Goal: Transaction & Acquisition: Book appointment/travel/reservation

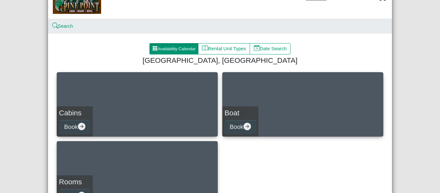
scroll to position [64, 0]
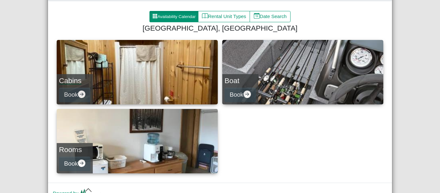
click at [117, 63] on link "Cabins Book" at bounding box center [137, 72] width 161 height 64
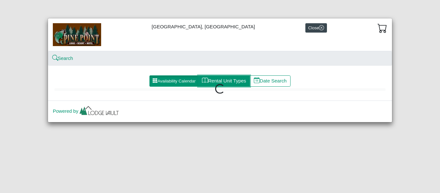
click at [232, 79] on button "Rental Unit Types" at bounding box center [224, 81] width 52 height 12
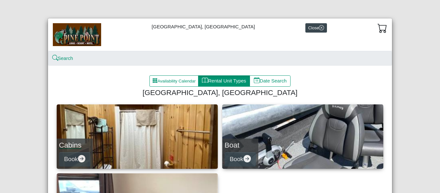
click at [117, 127] on link "Cabins Book" at bounding box center [137, 136] width 161 height 64
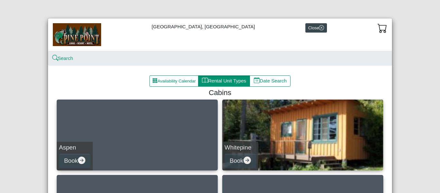
scroll to position [32, 0]
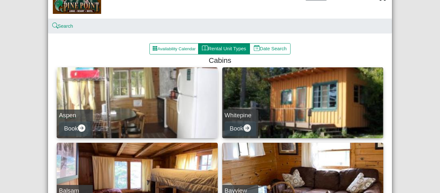
click at [153, 88] on link "Aspen Book" at bounding box center [137, 102] width 161 height 71
select select "*"
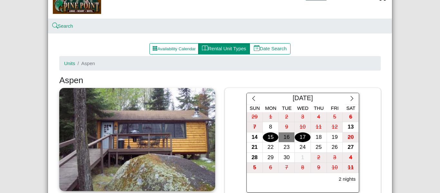
scroll to position [64, 0]
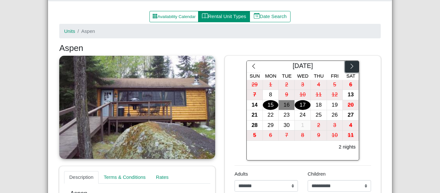
click at [349, 66] on icon "chevron right" at bounding box center [352, 66] width 6 height 6
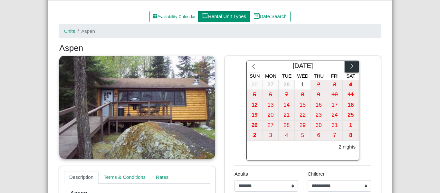
click at [349, 66] on icon "chevron right" at bounding box center [352, 66] width 6 height 6
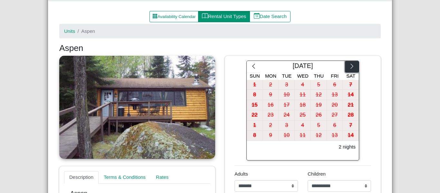
click at [349, 66] on icon "chevron right" at bounding box center [352, 66] width 6 height 6
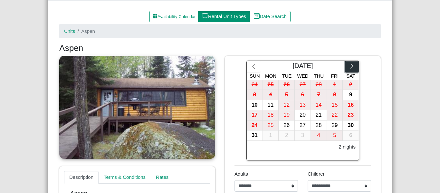
click at [349, 66] on icon "chevron right" at bounding box center [352, 66] width 6 height 6
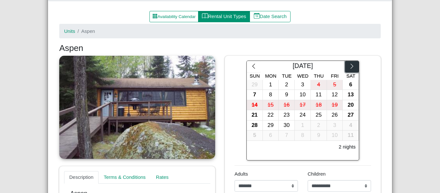
click at [349, 66] on icon "chevron right" at bounding box center [352, 66] width 6 height 6
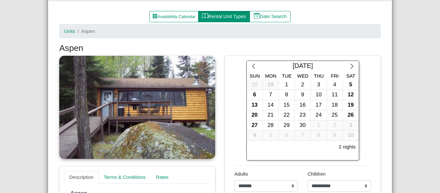
click at [369, 110] on div "[DATE] Sun Mon Tue Wed Thu Fri Sat 28 29 1 2 3 4 5 6 7 8 9 10 11 12 13 14 15 16…" at bounding box center [303, 111] width 146 height 100
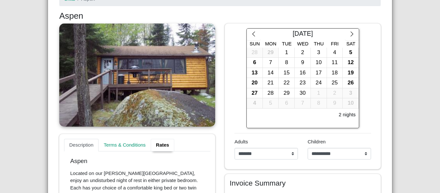
click at [166, 145] on link "Rates" at bounding box center [163, 145] width 24 height 13
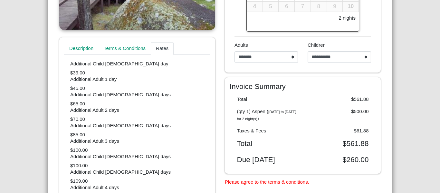
scroll to position [0, 0]
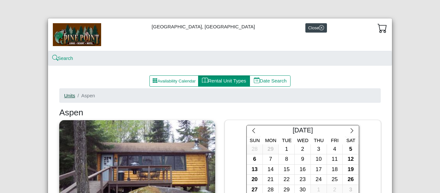
click at [69, 97] on link "Units" at bounding box center [69, 95] width 11 height 5
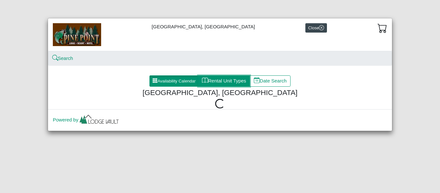
click at [226, 82] on button "Rental Unit Types" at bounding box center [224, 81] width 52 height 12
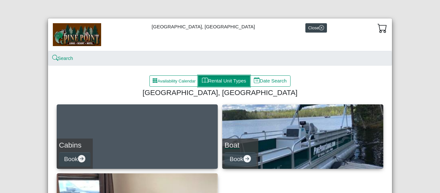
scroll to position [32, 0]
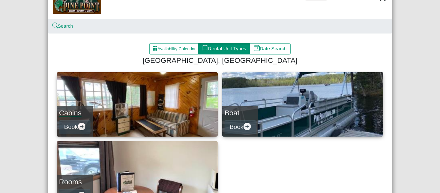
click at [144, 106] on link "Cabins Book" at bounding box center [137, 104] width 161 height 64
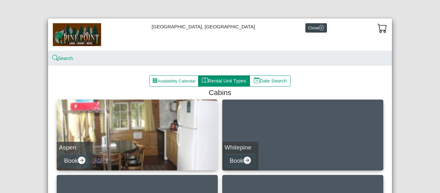
click at [314, 120] on link "Whitepine Book" at bounding box center [302, 135] width 161 height 71
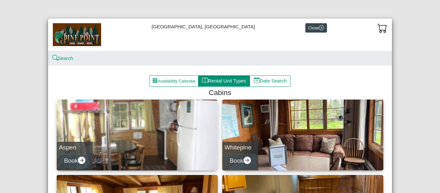
select select "*"
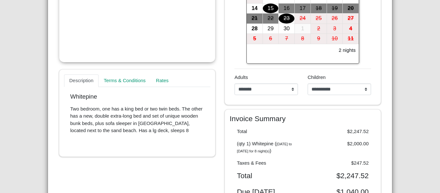
scroll to position [32, 0]
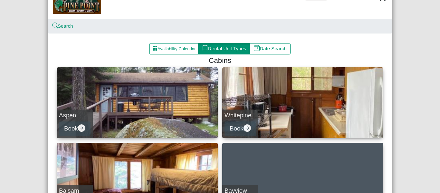
scroll to position [97, 0]
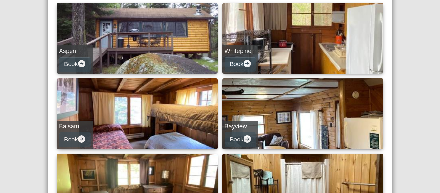
click at [294, 119] on link "Bayview Book" at bounding box center [302, 113] width 161 height 71
select select "*"
